Goal: Find specific fact: Find specific fact

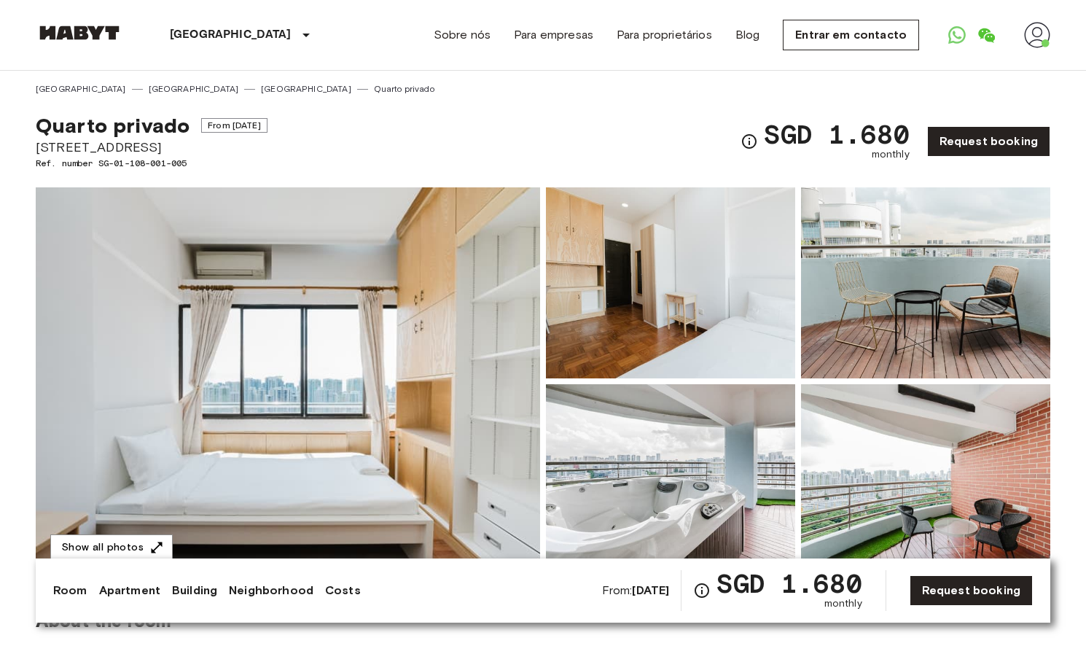
click at [155, 164] on span "Ref. number SG-01-108-001-005" at bounding box center [152, 163] width 232 height 13
copy div "Ref. number SG-01-108-001-005"
click at [125, 169] on span "Ref. number SG-01-108-001-005" at bounding box center [152, 163] width 232 height 13
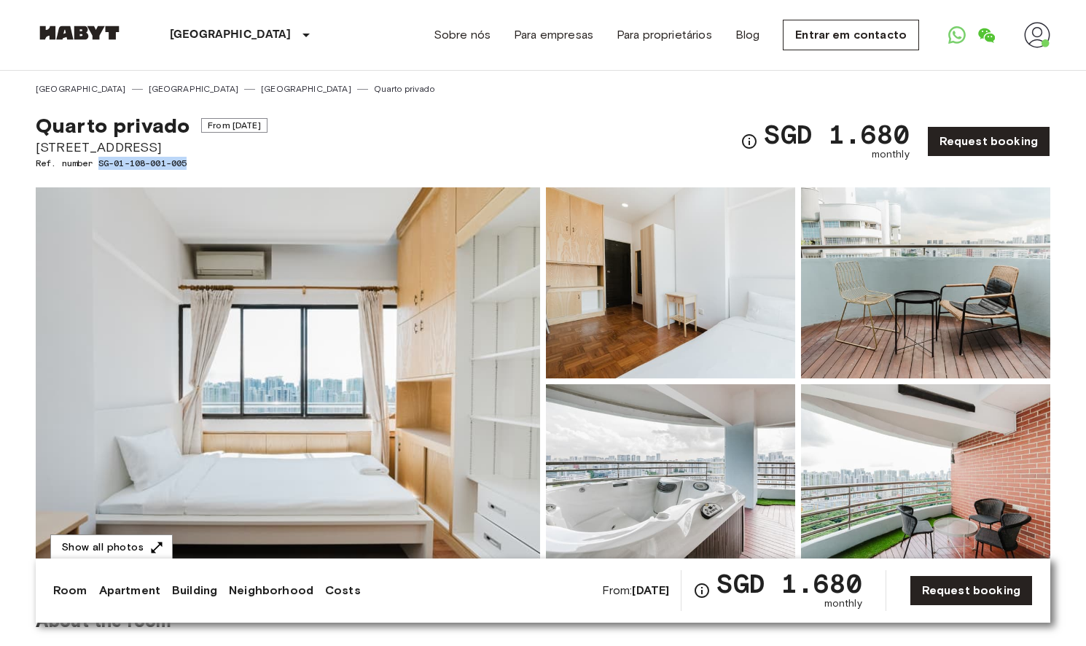
drag, startPoint x: 100, startPoint y: 160, endPoint x: 189, endPoint y: 160, distance: 89.6
click at [189, 160] on span "Ref. number SG-01-108-001-005" at bounding box center [152, 163] width 232 height 13
copy span "SG-01-108-001-005"
